Goal: Information Seeking & Learning: Learn about a topic

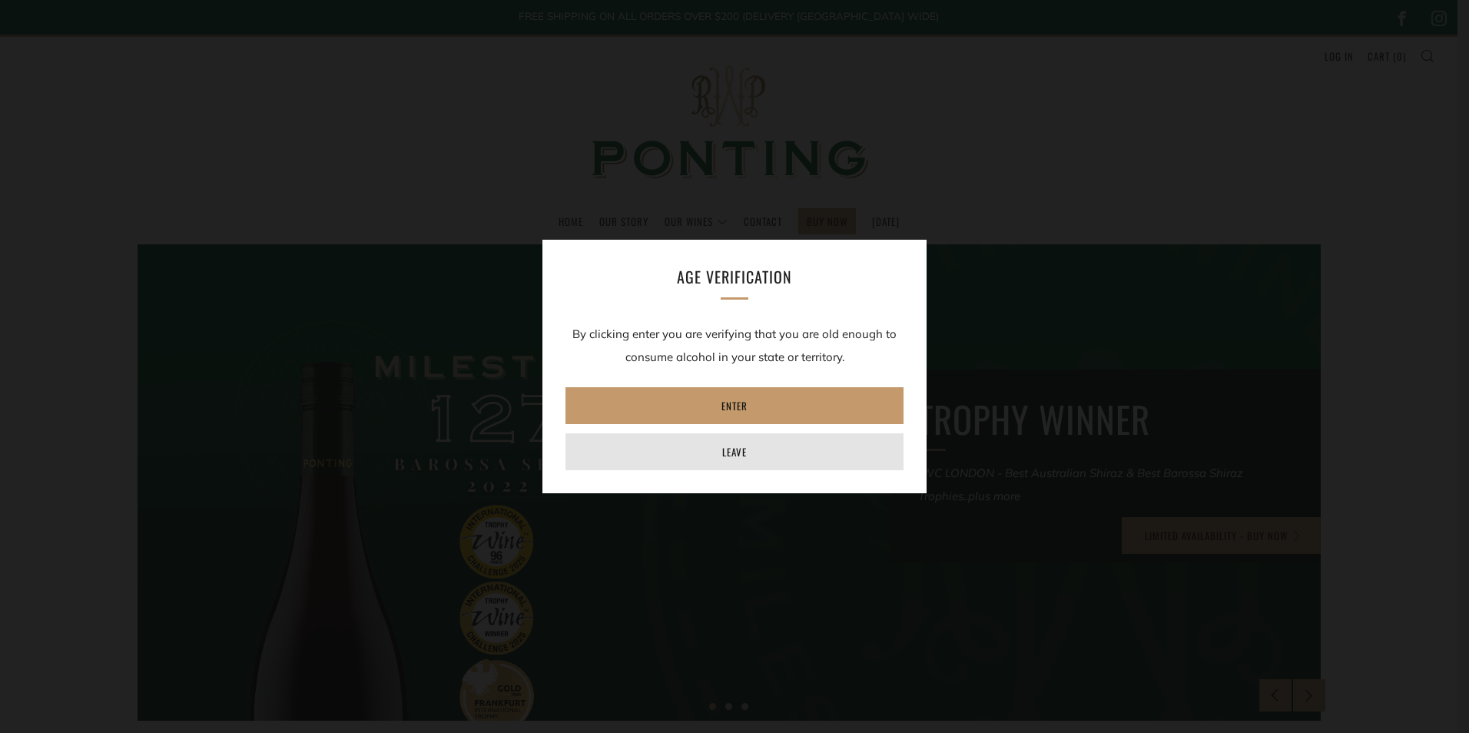
click at [735, 451] on link "Leave" at bounding box center [734, 451] width 338 height 37
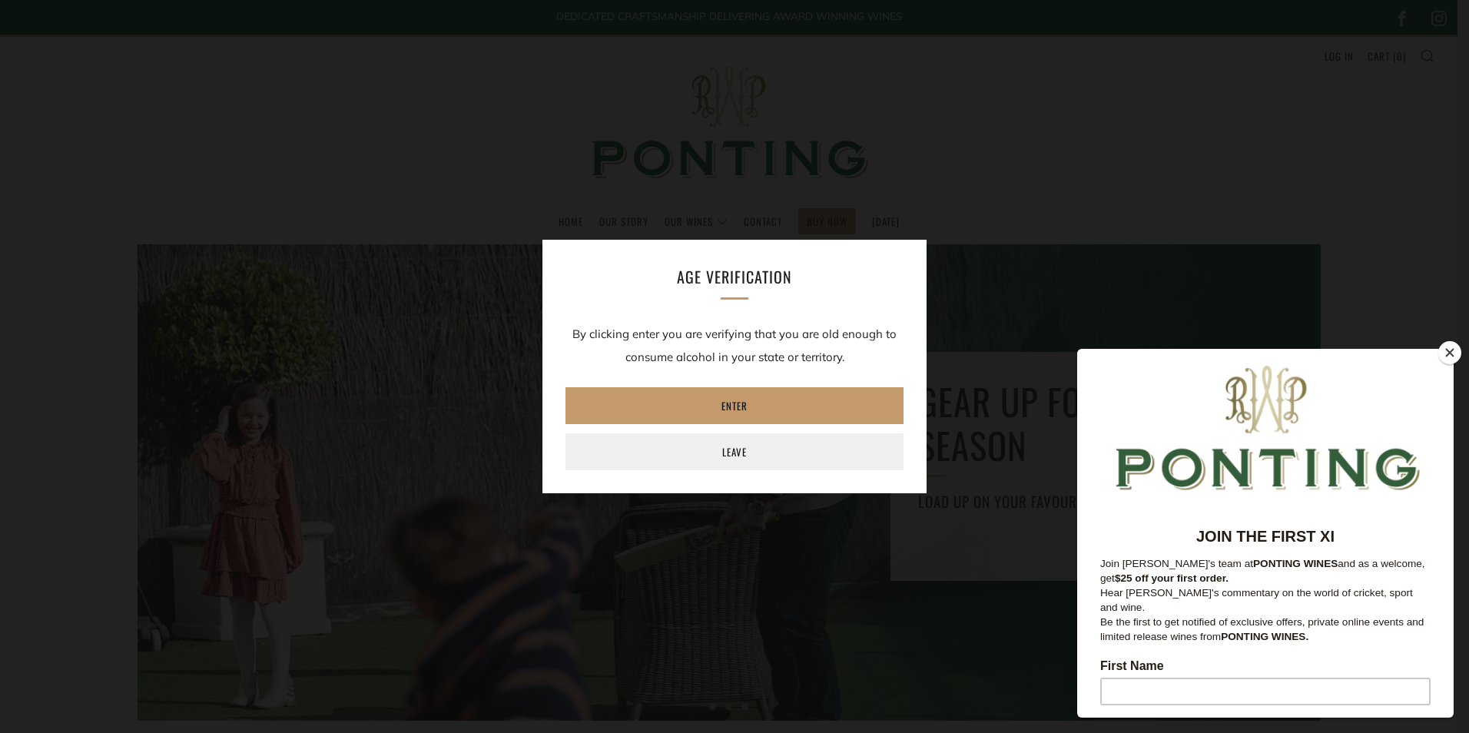
drag, startPoint x: 1450, startPoint y: 353, endPoint x: 347, endPoint y: 5, distance: 1156.0
click at [1453, 354] on button "Close" at bounding box center [1449, 352] width 23 height 23
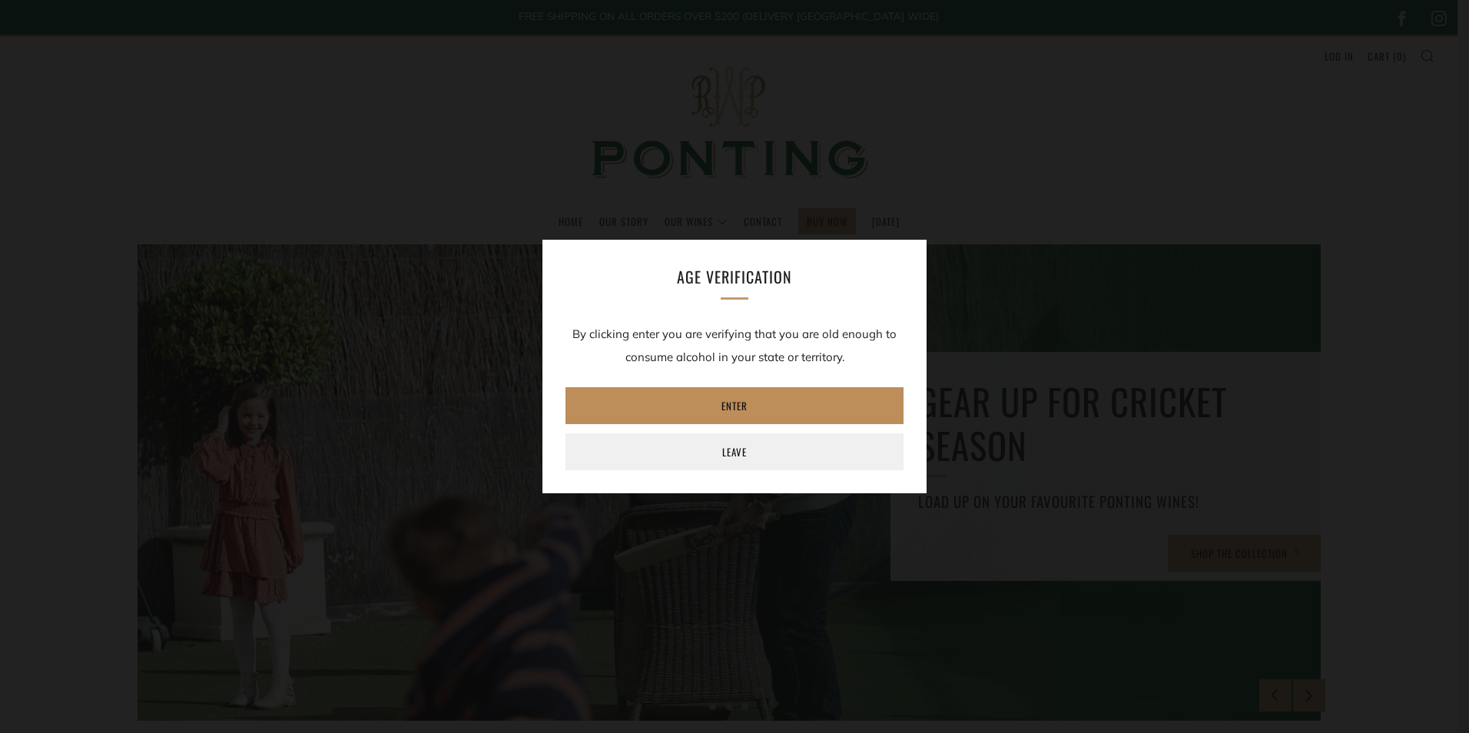
click at [764, 406] on link "Enter" at bounding box center [734, 405] width 338 height 37
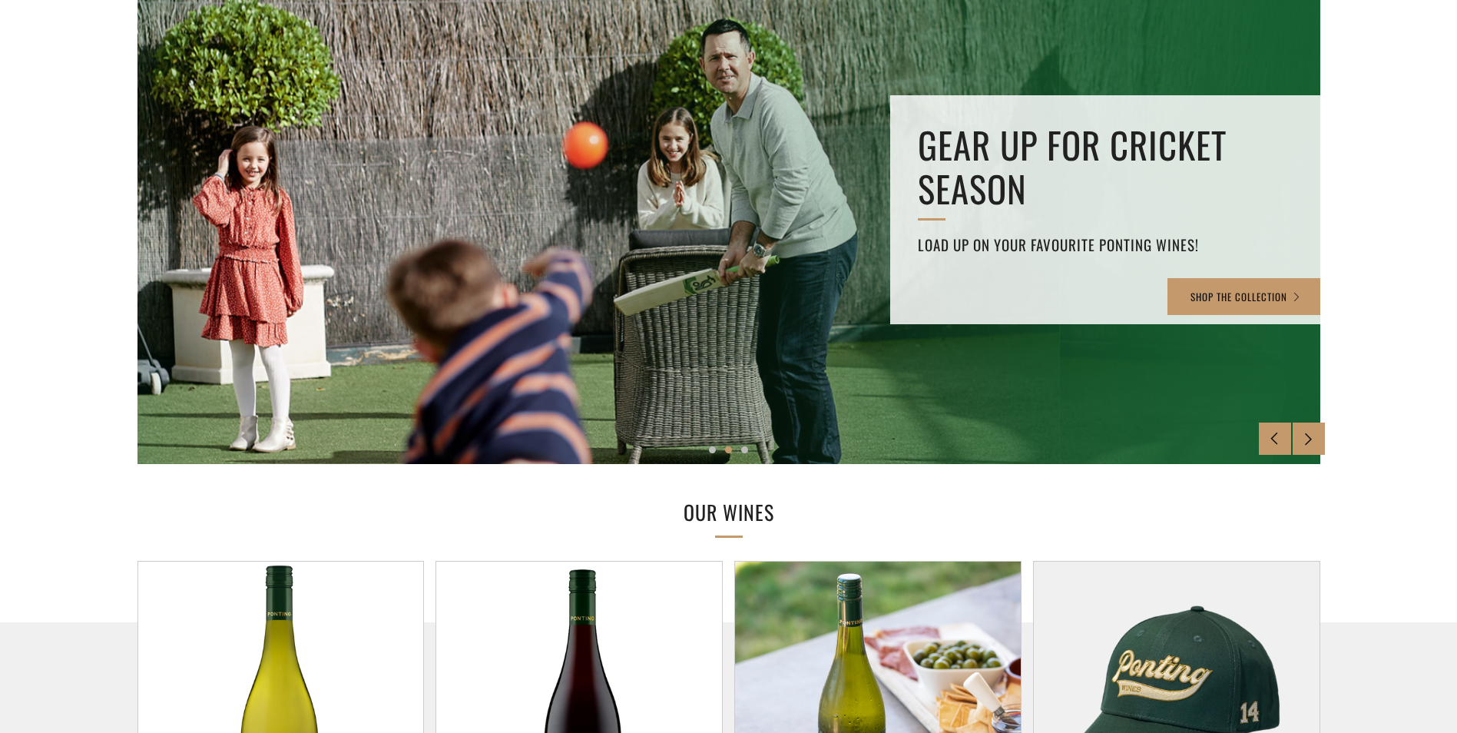
scroll to position [214, 0]
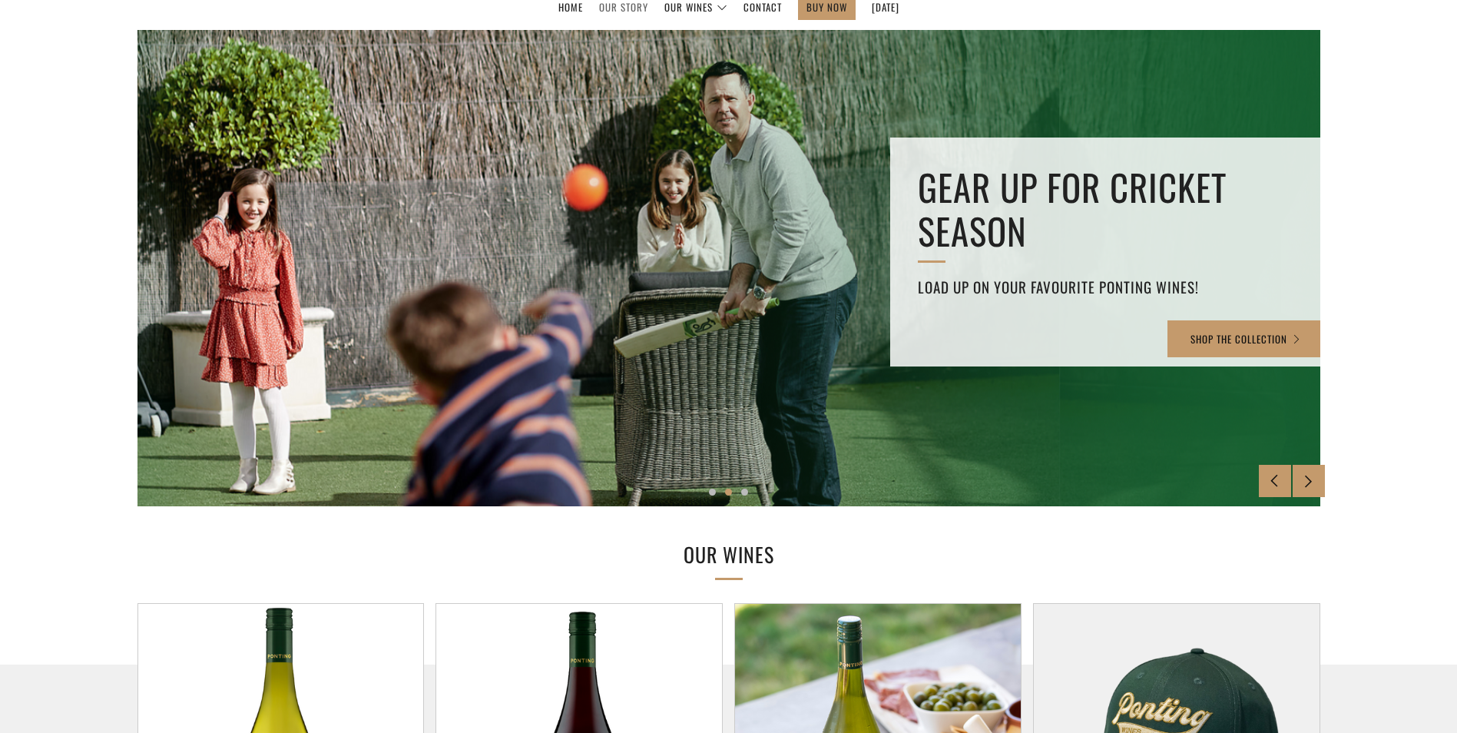
click at [605, 12] on link "Our Story" at bounding box center [623, 7] width 49 height 25
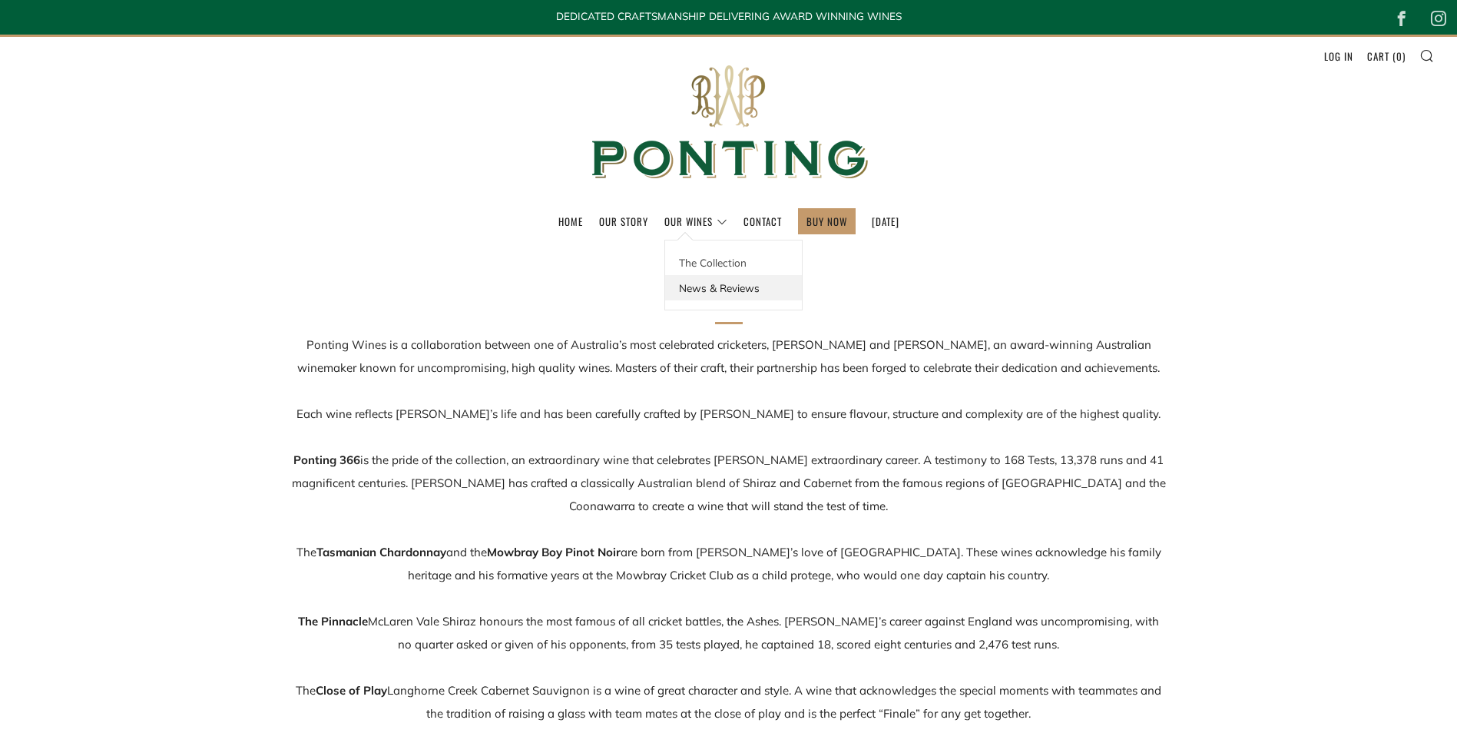
click at [684, 288] on link "News & Reviews" at bounding box center [733, 287] width 137 height 25
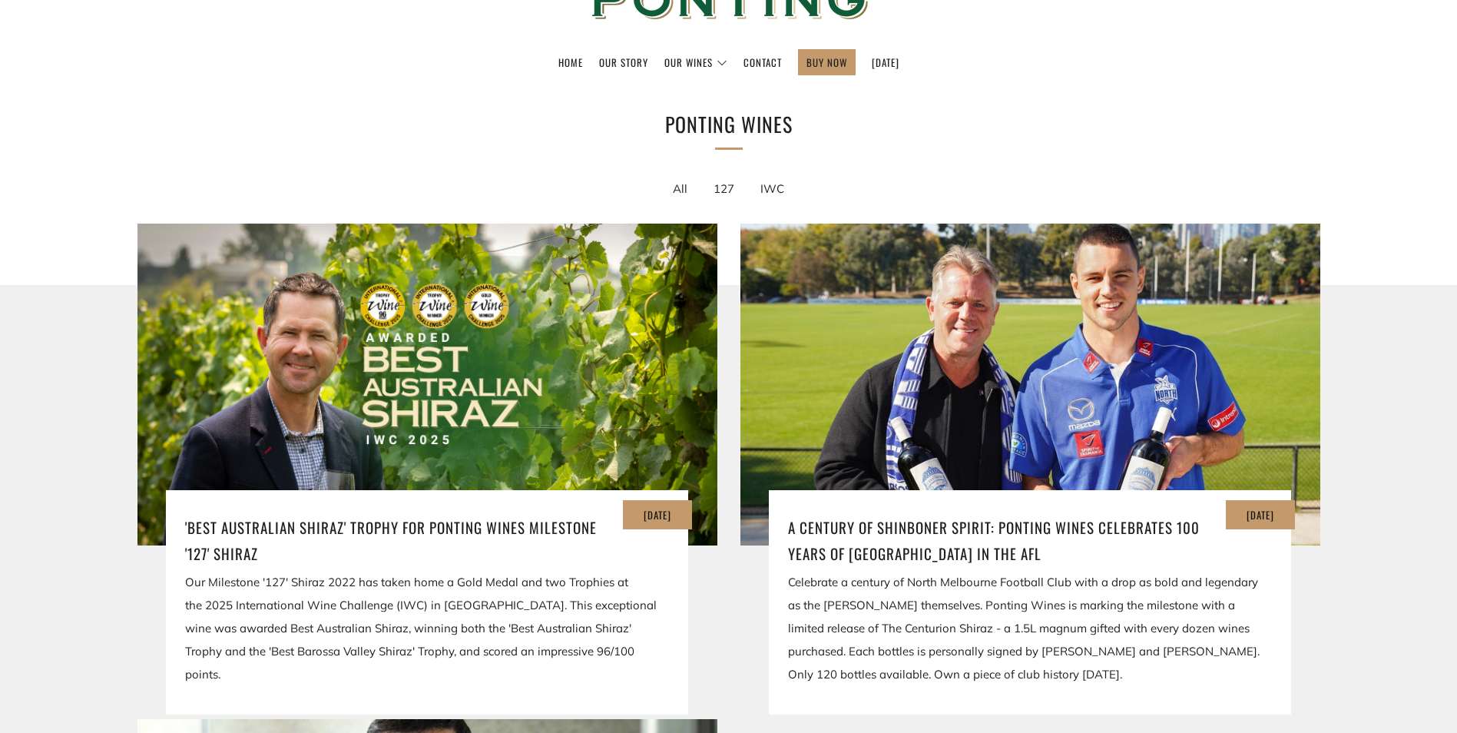
scroll to position [286, 0]
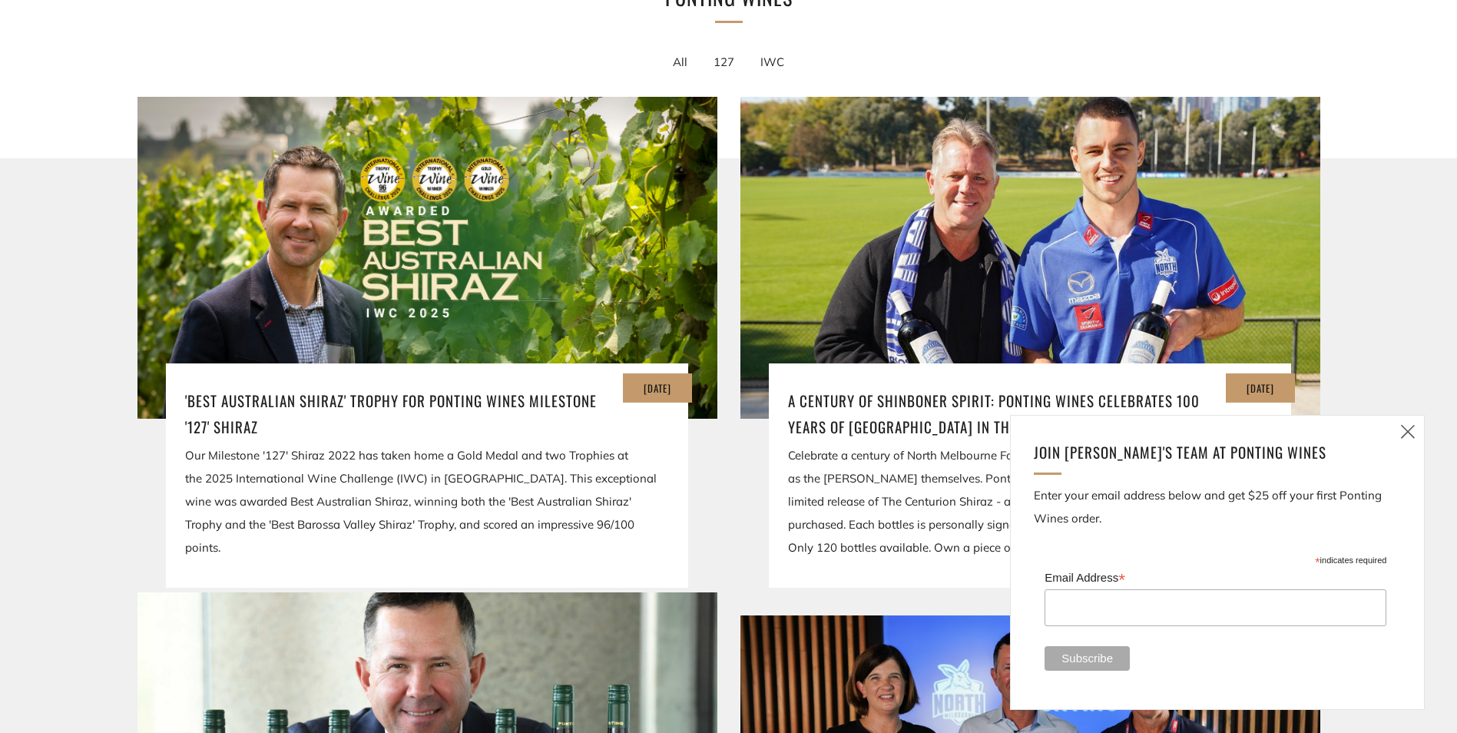
click at [1405, 431] on icon at bounding box center [1408, 431] width 18 height 19
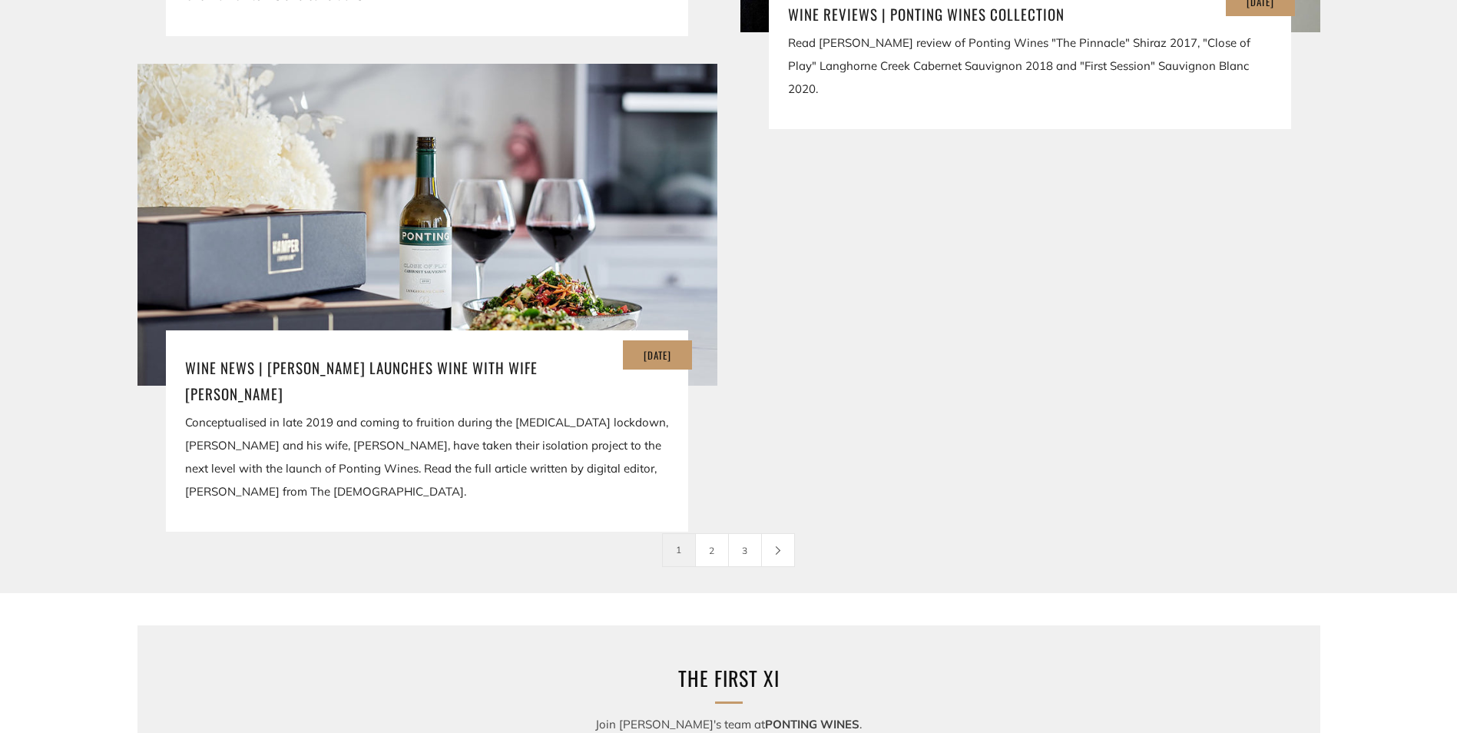
scroll to position [3270, 0]
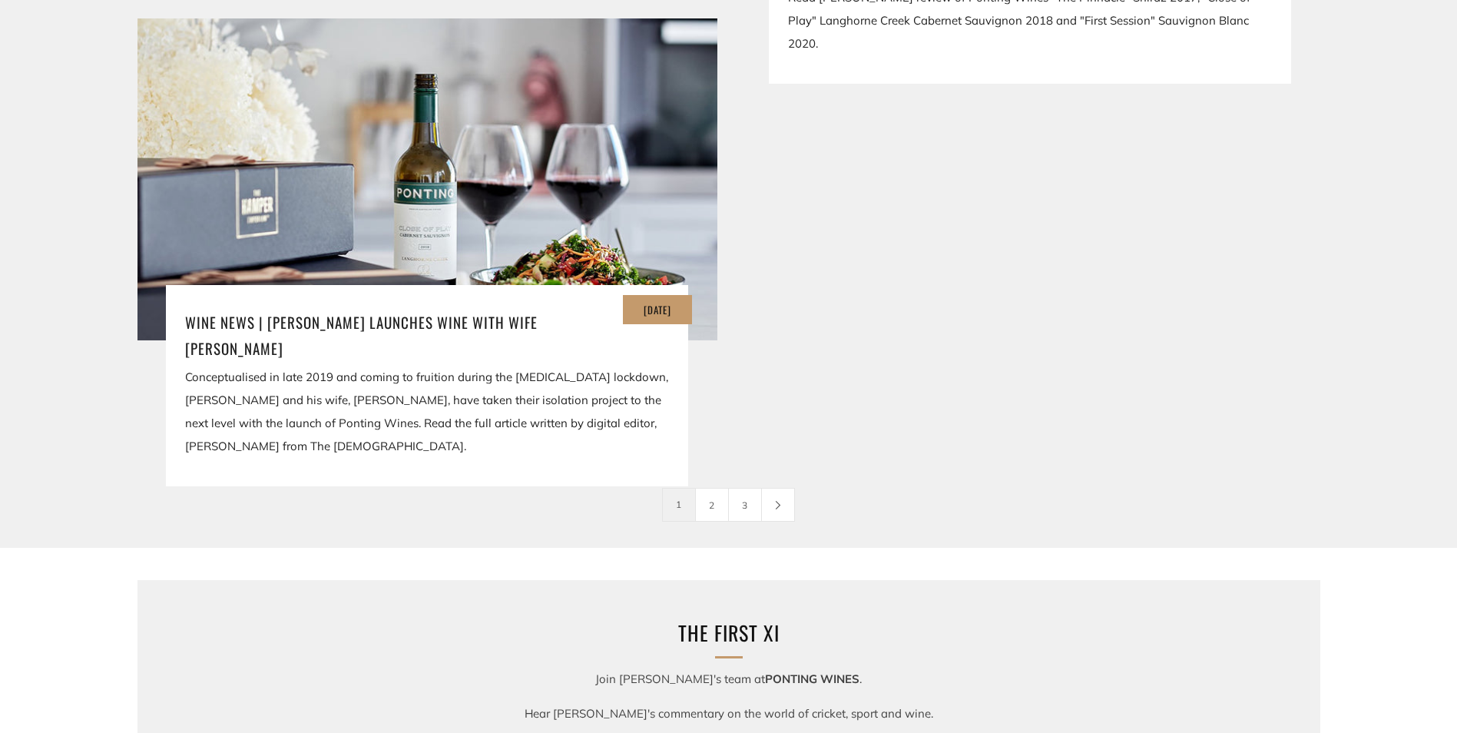
click at [429, 393] on div "Conceptualised in late 2019 and coming to fruition during the COVID-19 lockdown…" at bounding box center [427, 412] width 484 height 92
click at [276, 389] on div "Conceptualised in late 2019 and coming to fruition during the COVID-19 lockdown…" at bounding box center [427, 412] width 484 height 92
drag, startPoint x: 248, startPoint y: 393, endPoint x: 259, endPoint y: 391, distance: 11.0
click at [259, 391] on div "Conceptualised in late 2019 and coming to fruition during the COVID-19 lockdown…" at bounding box center [427, 412] width 484 height 92
click at [285, 320] on h3 "Wine News | Ricky Ponting launches Wine With Wife Rianna" at bounding box center [427, 335] width 484 height 52
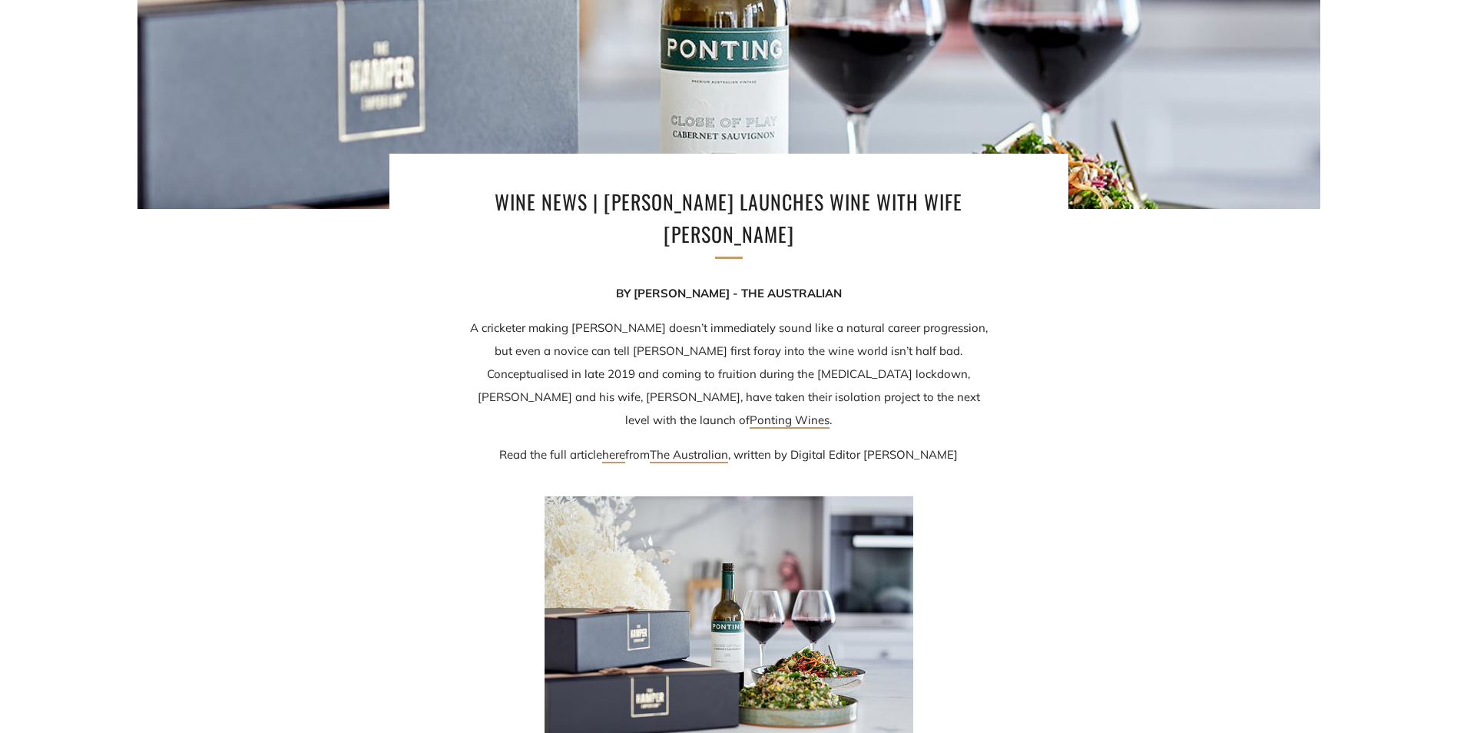
scroll to position [406, 0]
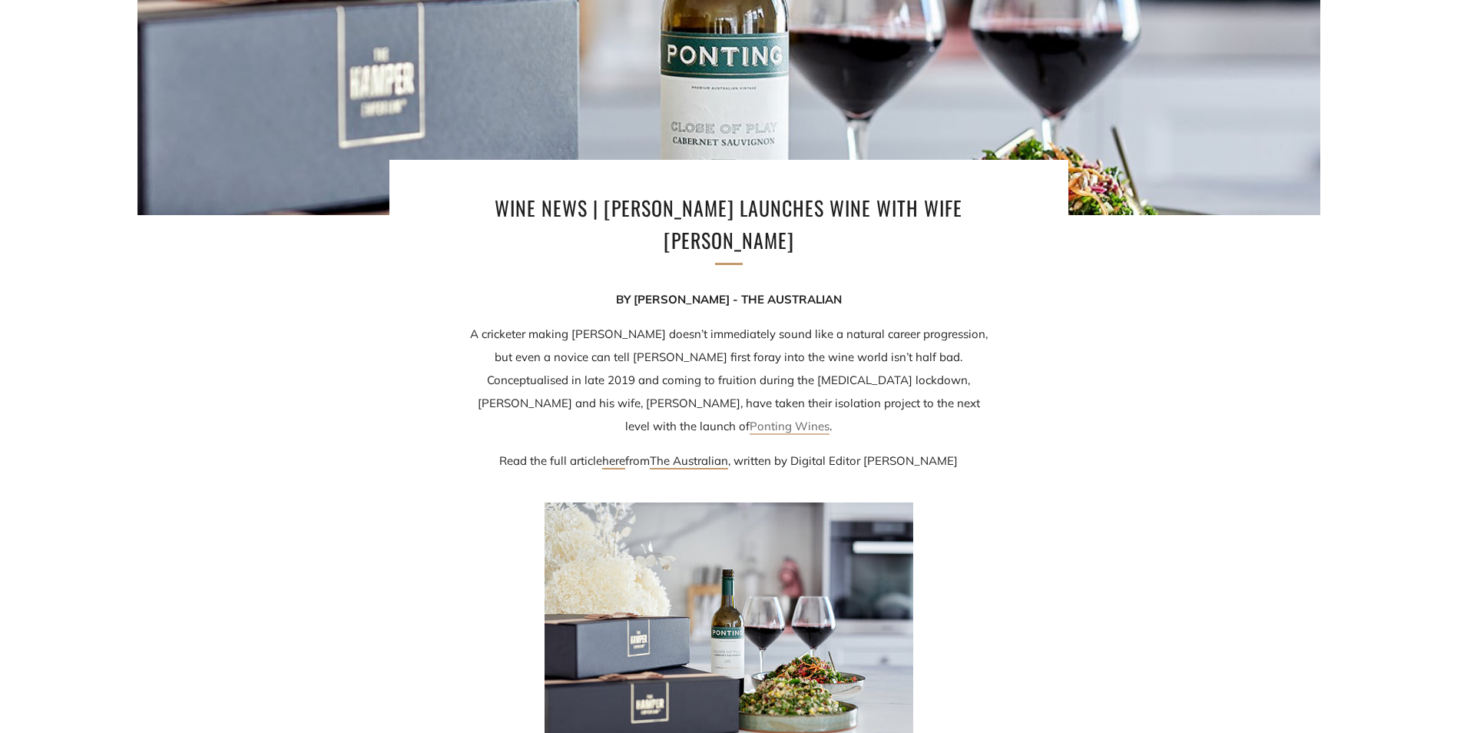
click at [830, 419] on link "Ponting Wines" at bounding box center [790, 427] width 80 height 16
click at [609, 453] on link "here" at bounding box center [613, 461] width 23 height 16
